Goal: Task Accomplishment & Management: Use online tool/utility

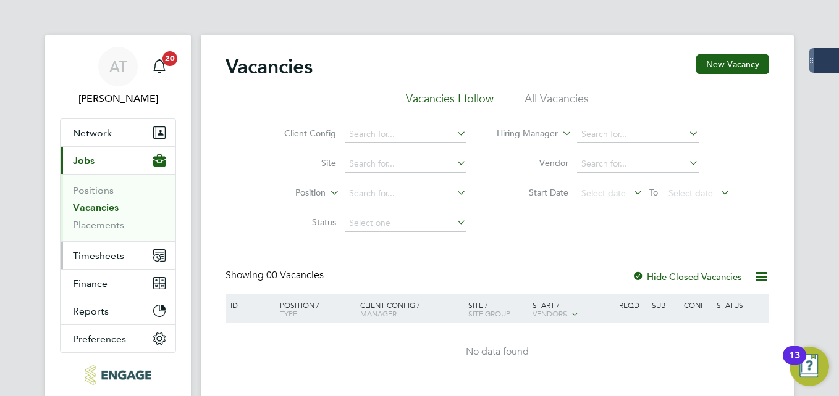
click at [97, 256] on span "Timesheets" at bounding box center [98, 256] width 51 height 12
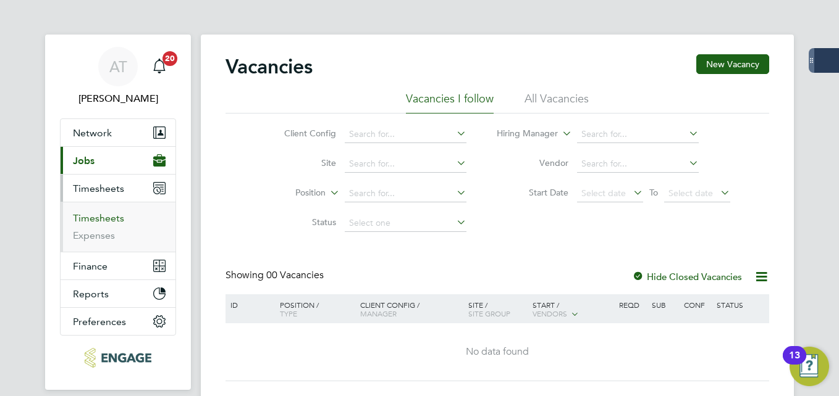
click at [92, 214] on link "Timesheets" at bounding box center [98, 218] width 51 height 12
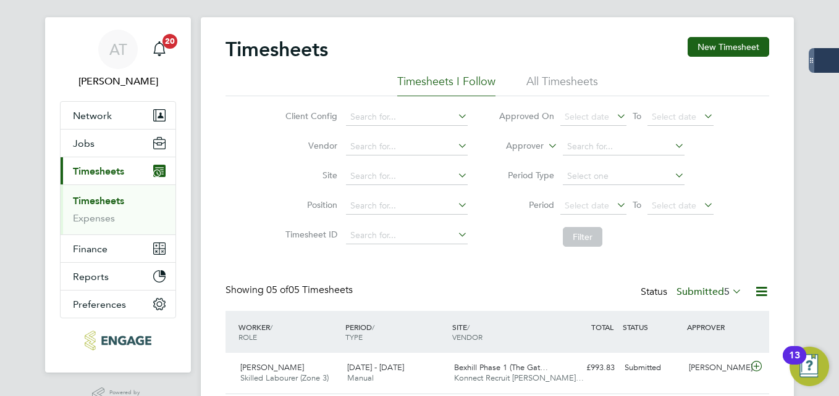
scroll to position [22, 0]
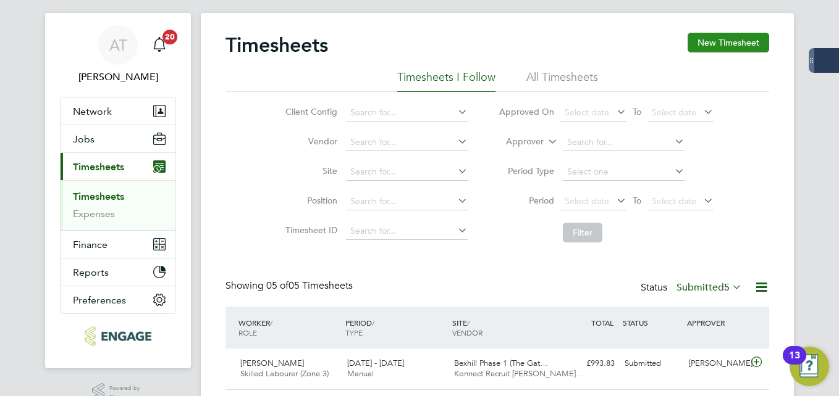
click at [735, 46] on button "New Timesheet" at bounding box center [728, 43] width 82 height 20
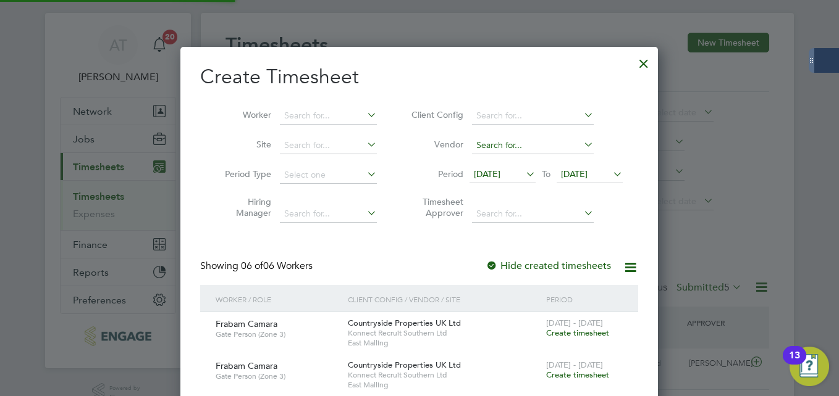
scroll to position [757, 478]
click at [287, 115] on input at bounding box center [328, 115] width 97 height 17
click at [320, 149] on li "[PERSON_NAME]" at bounding box center [341, 149] width 125 height 17
type input "[PERSON_NAME]"
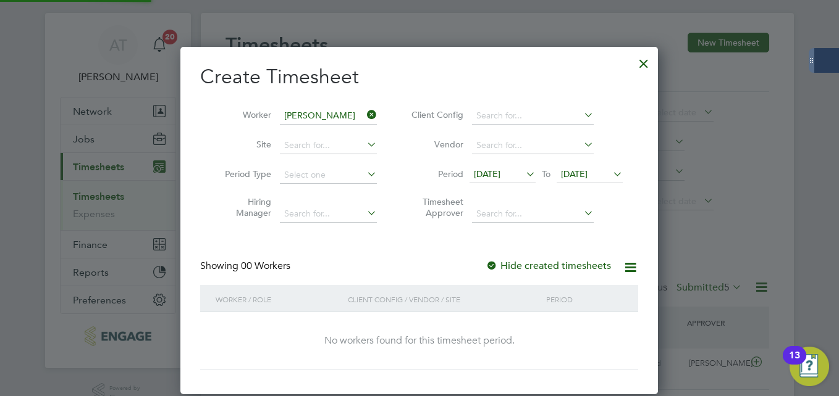
scroll to position [348, 478]
click at [547, 266] on label "Hide created timesheets" at bounding box center [547, 266] width 125 height 12
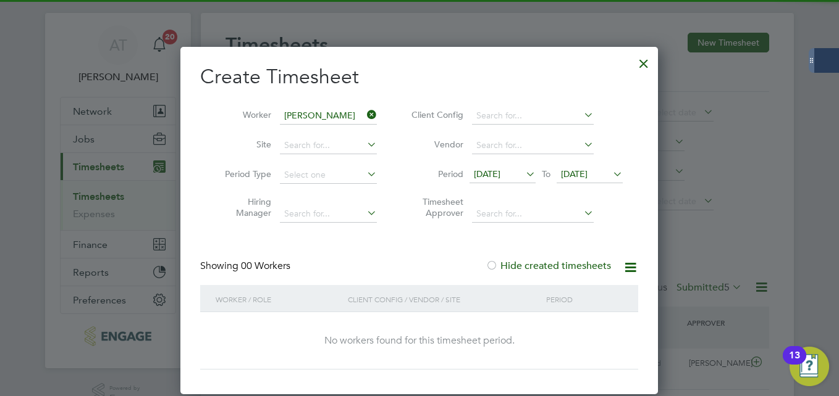
click at [595, 186] on li "Period [DATE] To [DATE]" at bounding box center [515, 176] width 246 height 30
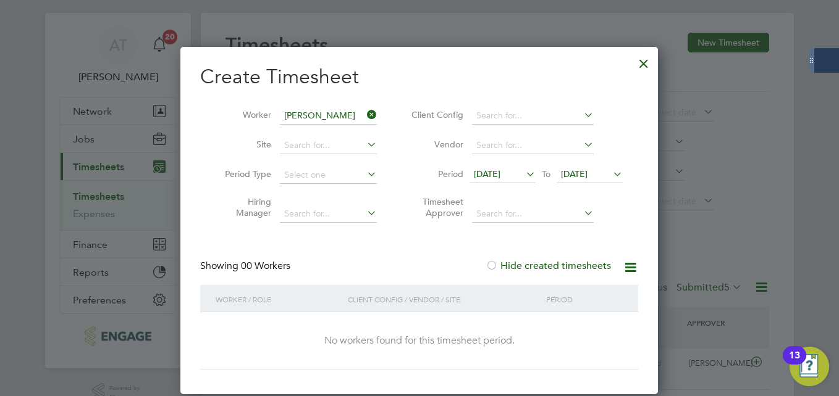
click at [590, 180] on span "[DATE]" at bounding box center [589, 175] width 66 height 17
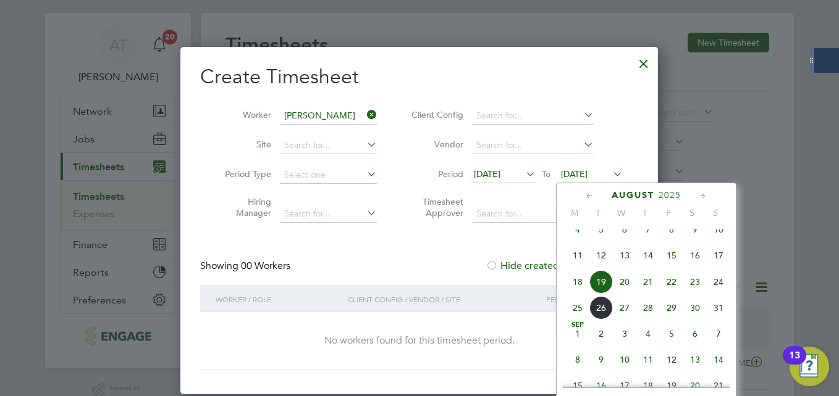
click at [719, 291] on span "24" at bounding box center [717, 281] width 23 height 23
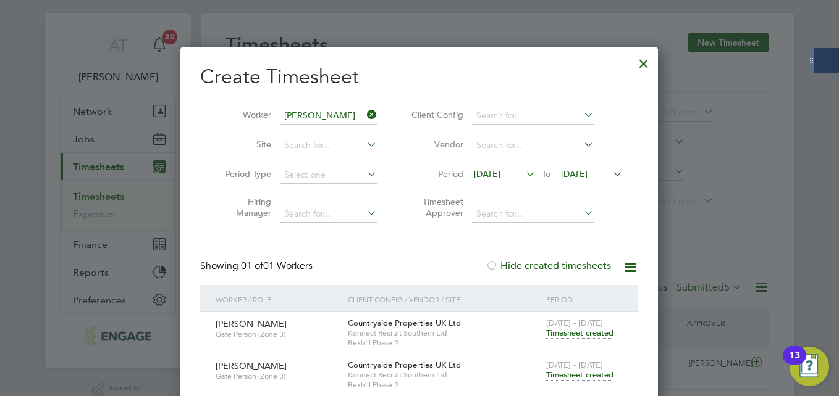
click at [576, 372] on span "Timesheet created" at bounding box center [579, 375] width 67 height 11
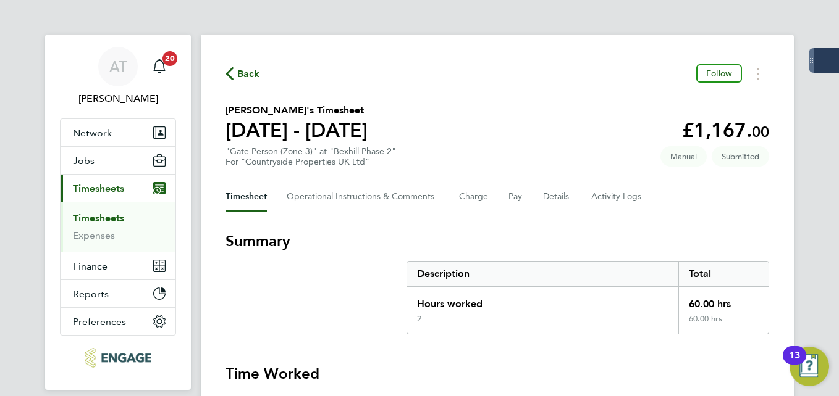
click at [245, 75] on span "Back" at bounding box center [248, 74] width 23 height 15
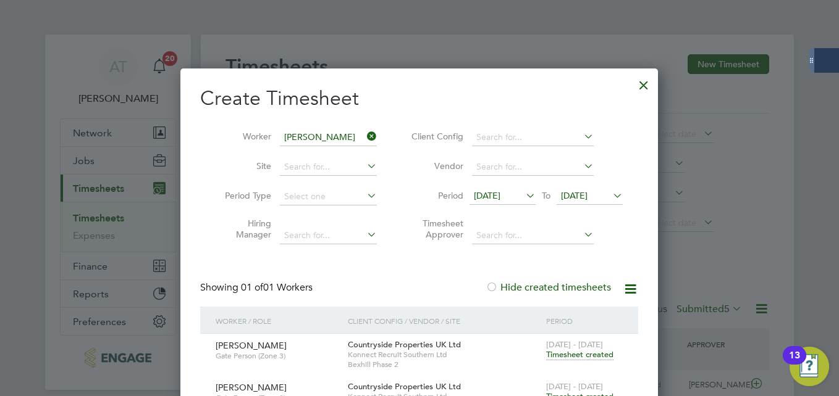
click at [364, 138] on icon at bounding box center [364, 136] width 0 height 17
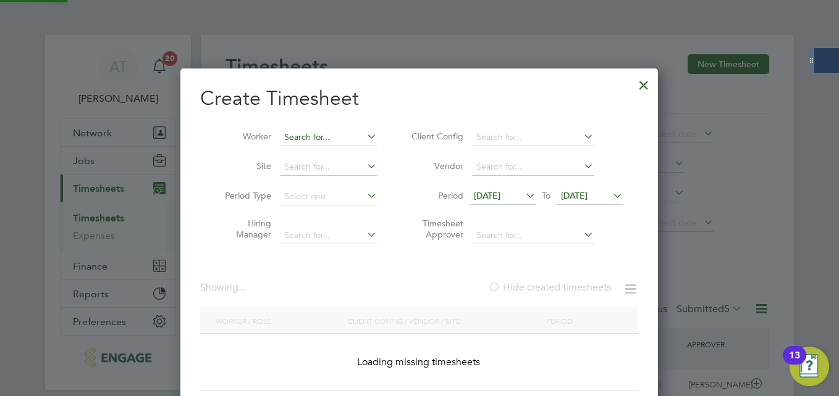
click at [351, 136] on input at bounding box center [328, 137] width 97 height 17
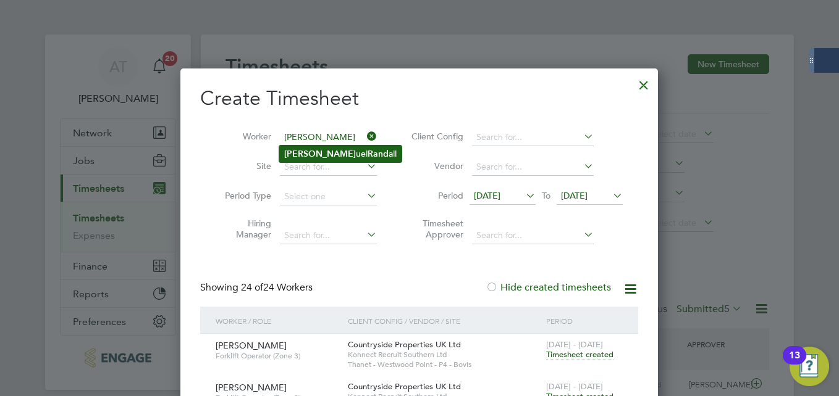
click at [367, 149] on b "Rand" at bounding box center [377, 154] width 21 height 10
type input "[PERSON_NAME]"
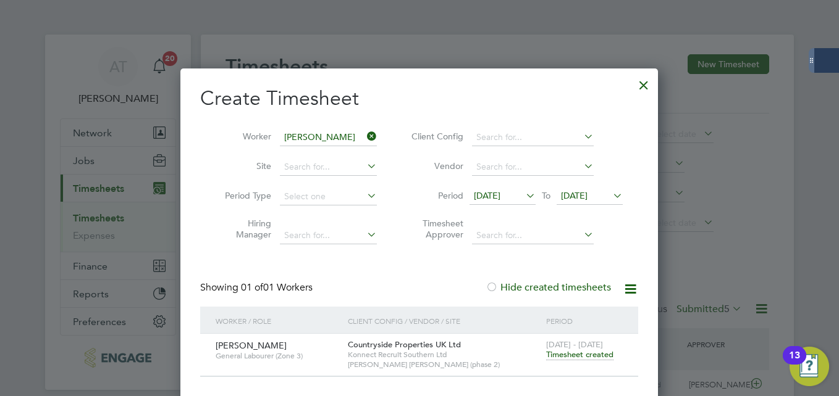
click at [589, 353] on span "Timesheet created" at bounding box center [579, 354] width 67 height 11
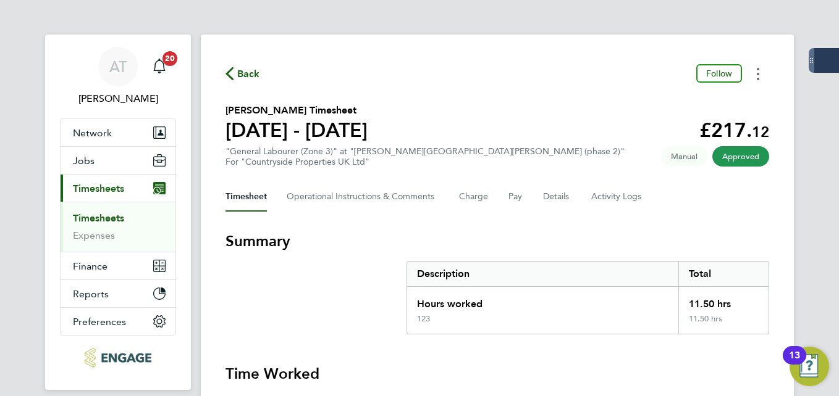
click at [750, 79] on button "Timesheets Menu" at bounding box center [758, 73] width 22 height 19
click at [708, 88] on div "Download timesheet" at bounding box center [695, 101] width 148 height 35
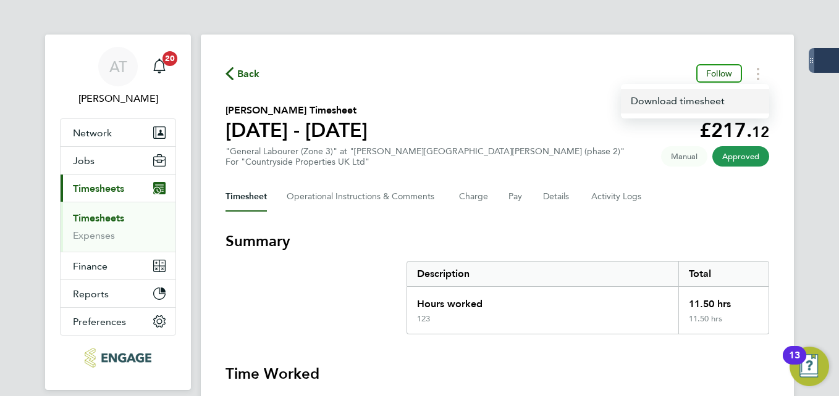
click at [705, 99] on link "Download timesheet" at bounding box center [695, 101] width 148 height 25
